Goal: Information Seeking & Learning: Learn about a topic

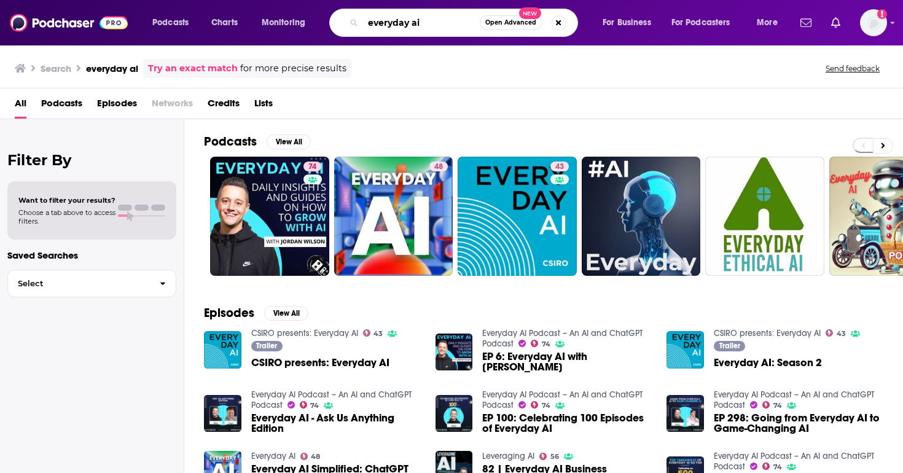
drag, startPoint x: 440, startPoint y: 25, endPoint x: 332, endPoint y: 26, distance: 108.1
click at [332, 26] on div "everyday ai Open Advanced New" at bounding box center [453, 23] width 249 height 28
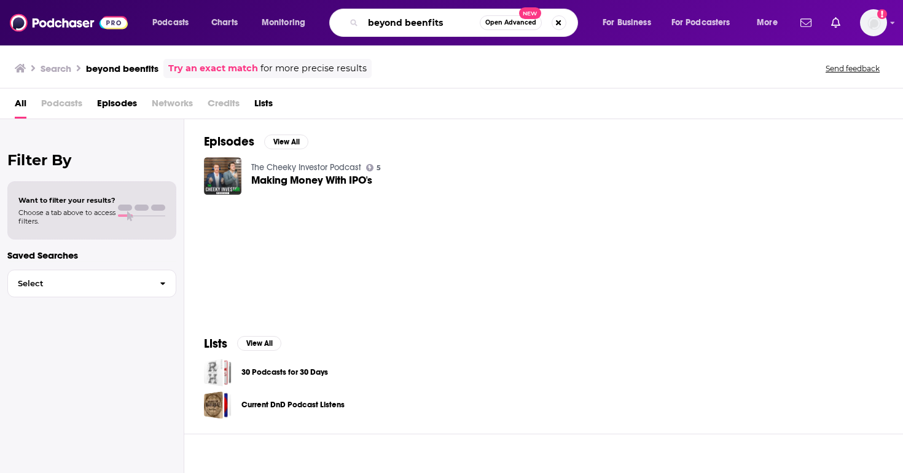
click at [421, 24] on input "beyond beenfits" at bounding box center [421, 23] width 117 height 20
click at [422, 23] on input "beyond benfits" at bounding box center [421, 23] width 117 height 20
type input "beyond benefits"
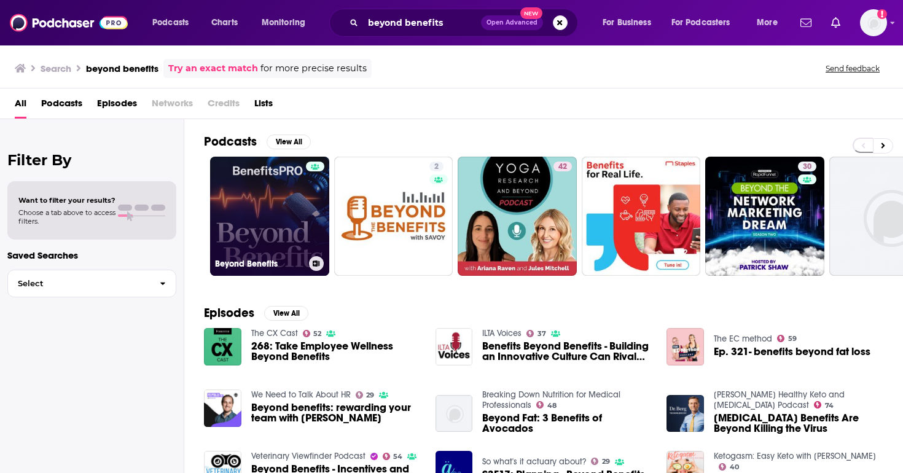
click at [264, 225] on link "Beyond Benefits" at bounding box center [269, 216] width 119 height 119
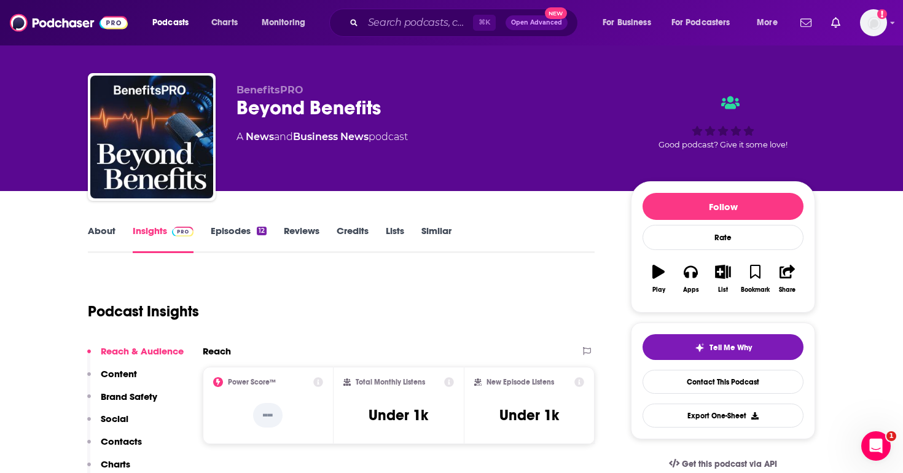
scroll to position [7, 0]
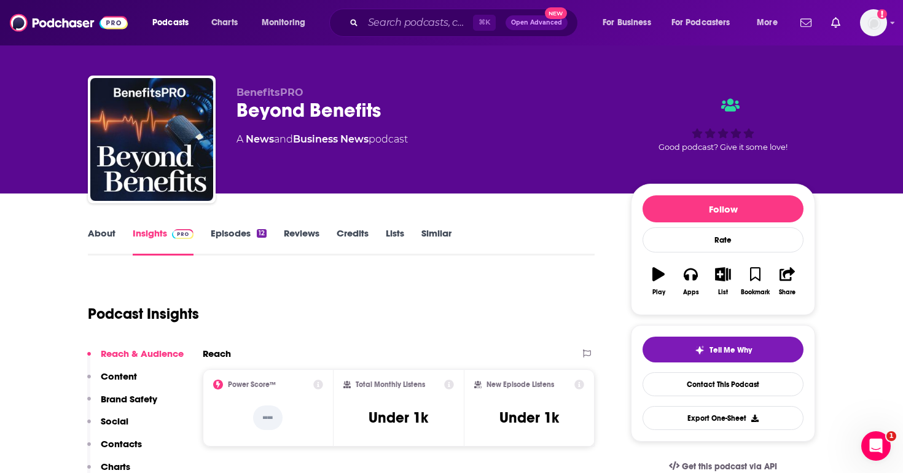
click at [243, 235] on link "Episodes 12" at bounding box center [239, 241] width 56 height 28
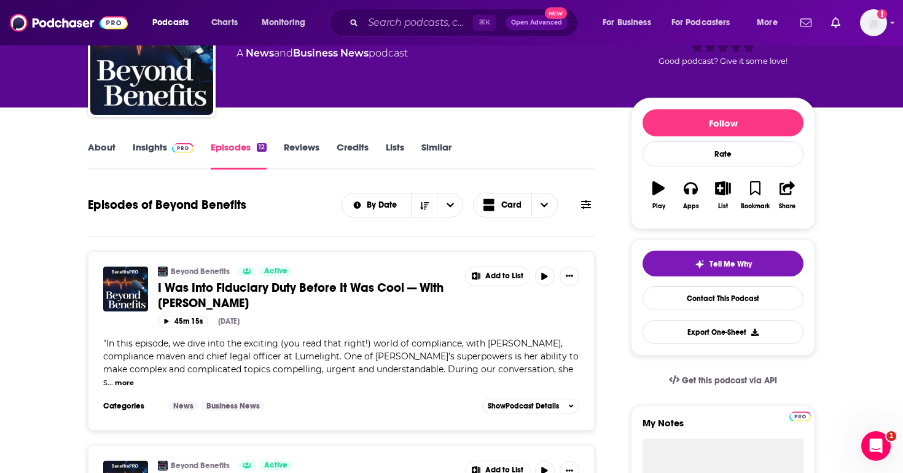
scroll to position [103, 0]
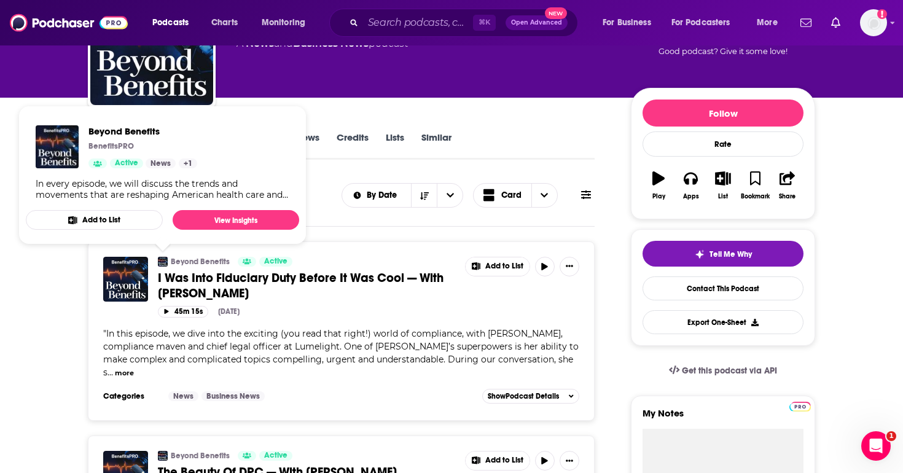
click at [322, 186] on div "Episodes of Beyond Benefits By Date Card" at bounding box center [341, 195] width 507 height 32
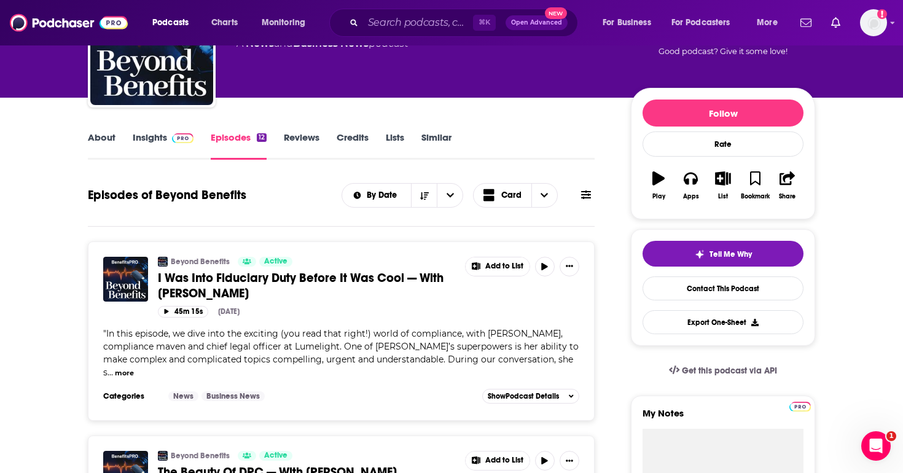
click at [141, 135] on link "Insights" at bounding box center [163, 145] width 61 height 28
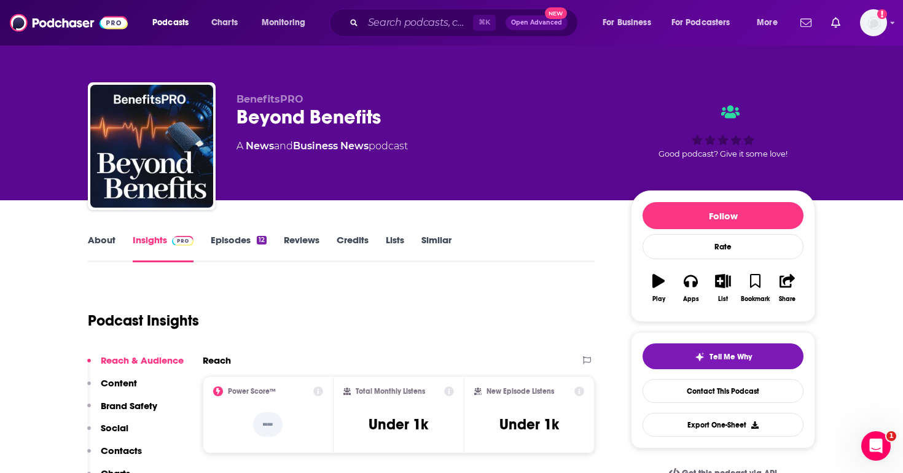
click at [89, 135] on div at bounding box center [152, 146] width 128 height 128
click at [112, 246] on link "About" at bounding box center [102, 248] width 28 height 28
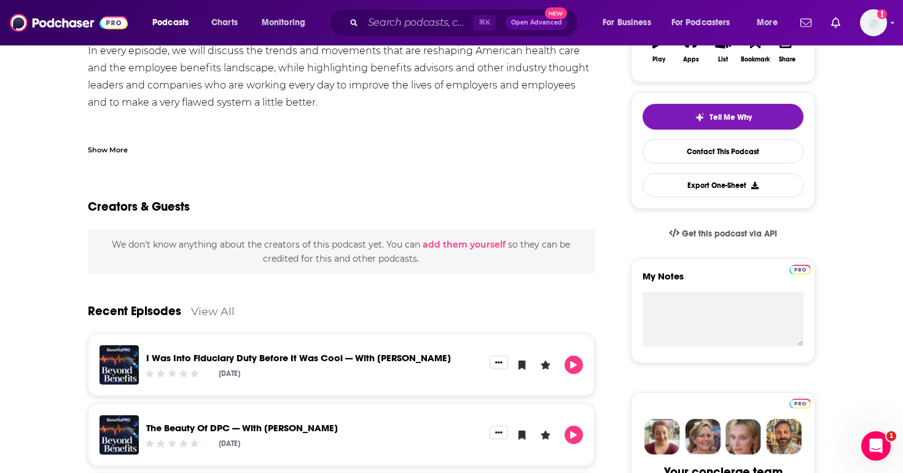
scroll to position [262, 0]
